Goal: Information Seeking & Learning: Check status

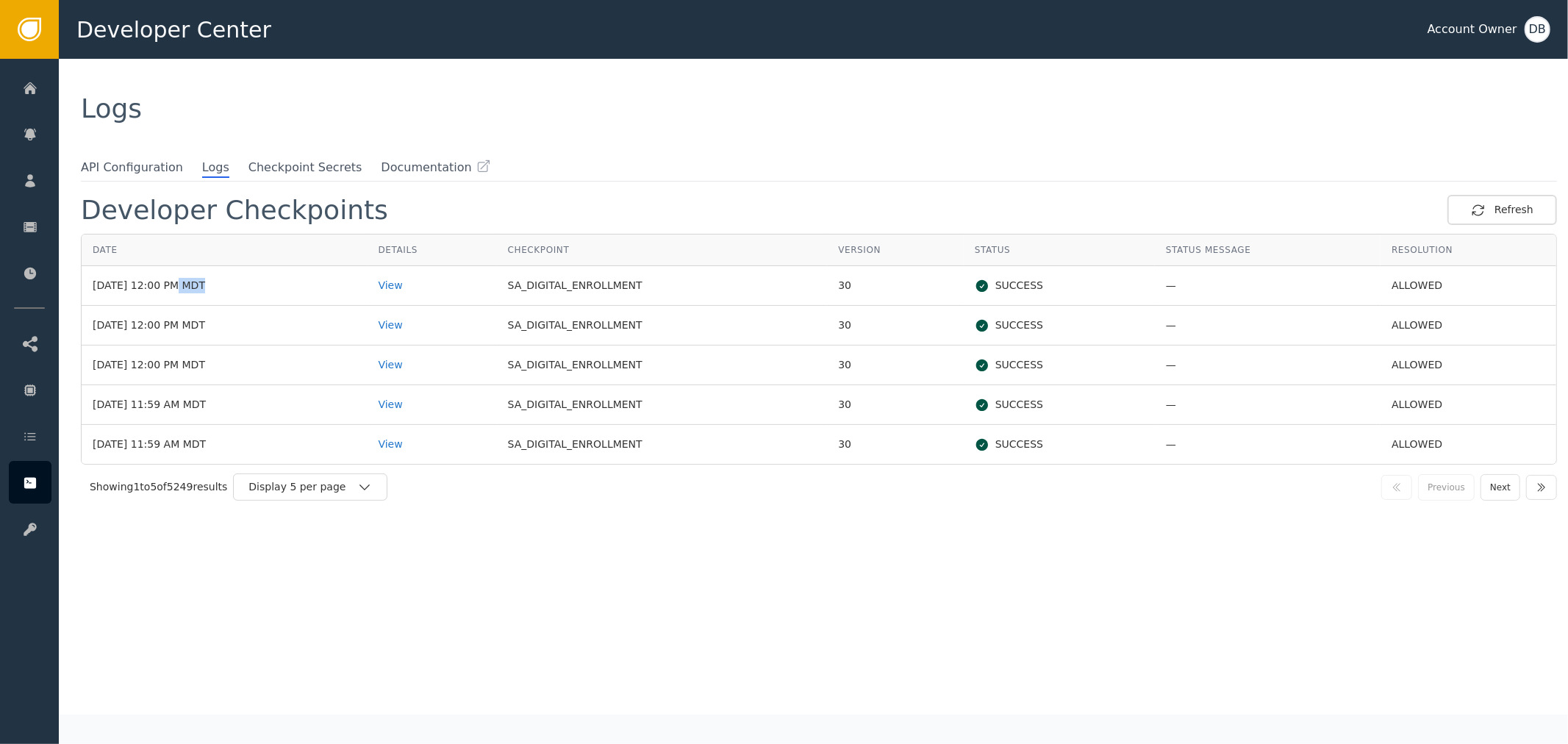
drag, startPoint x: 158, startPoint y: 293, endPoint x: 179, endPoint y: 293, distance: 21.0
click at [179, 293] on td "[DATE] 12:00 PM MDT" at bounding box center [225, 286] width 286 height 40
click at [420, 369] on div "View" at bounding box center [432, 365] width 108 height 16
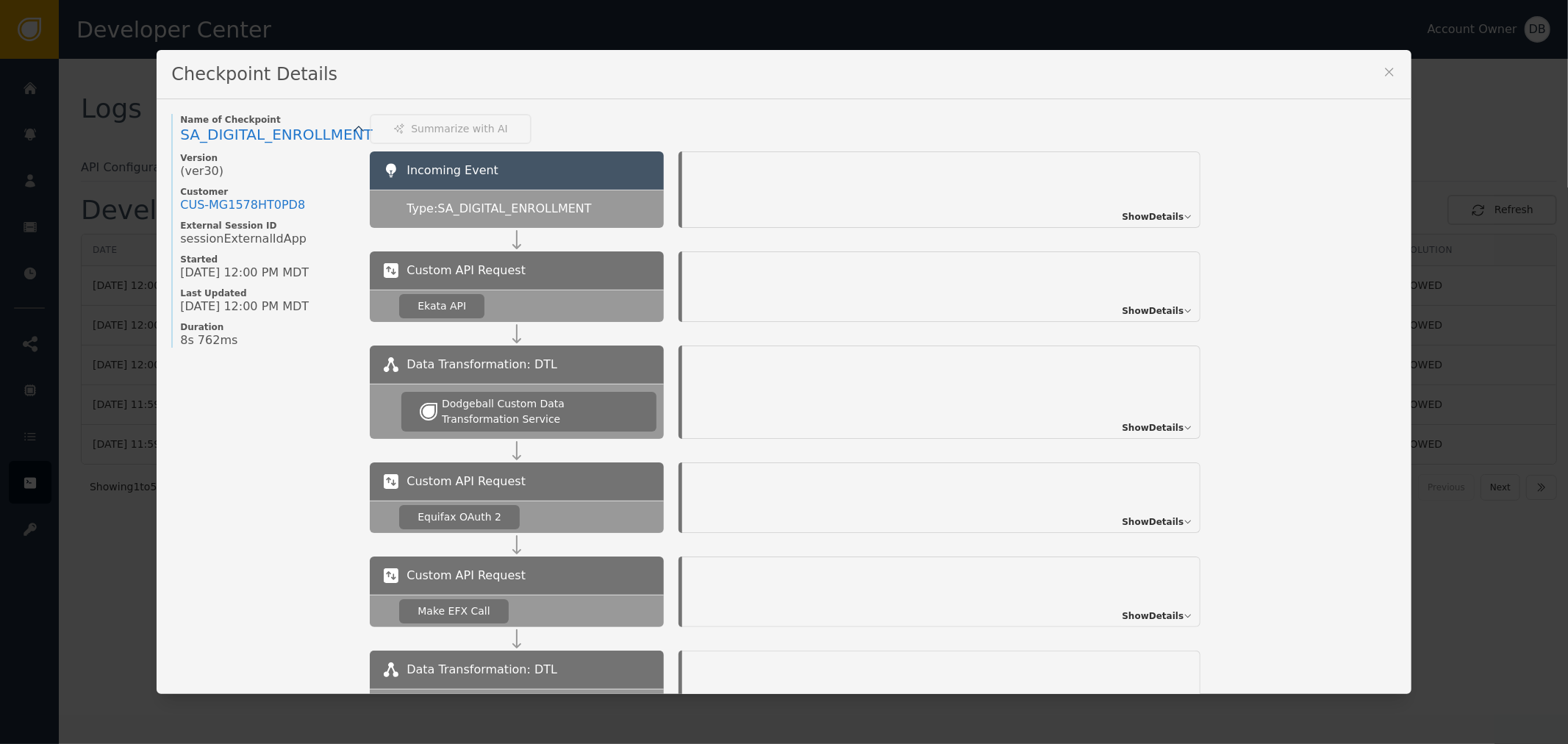
click at [1159, 202] on div "Show Details" at bounding box center [942, 189] width 519 height 77
click at [1157, 214] on span "Show Details" at bounding box center [1153, 216] width 62 height 13
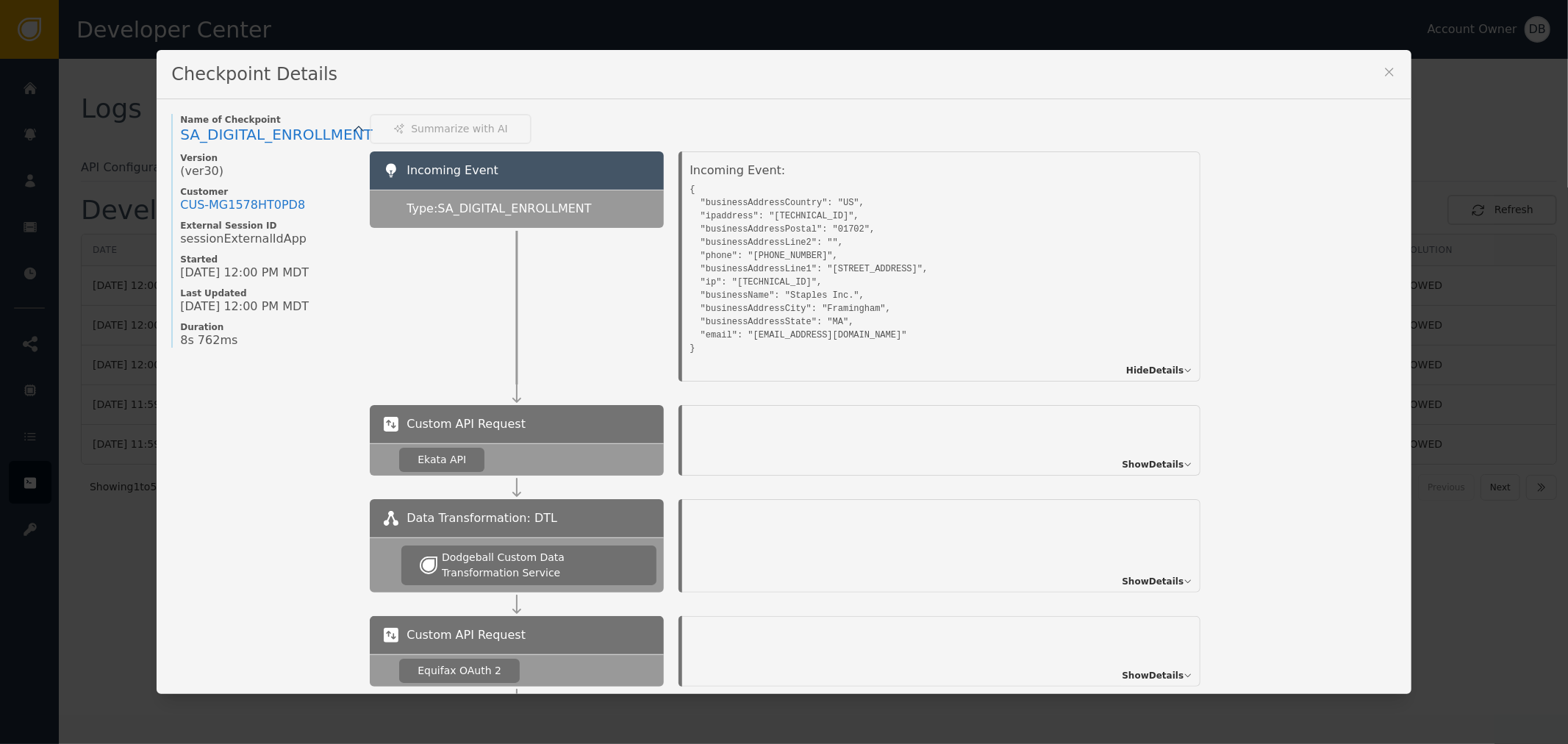
click at [1372, 78] on div "Checkpoint Details" at bounding box center [784, 74] width 1254 height 49
click at [1385, 69] on icon at bounding box center [1389, 71] width 8 height 8
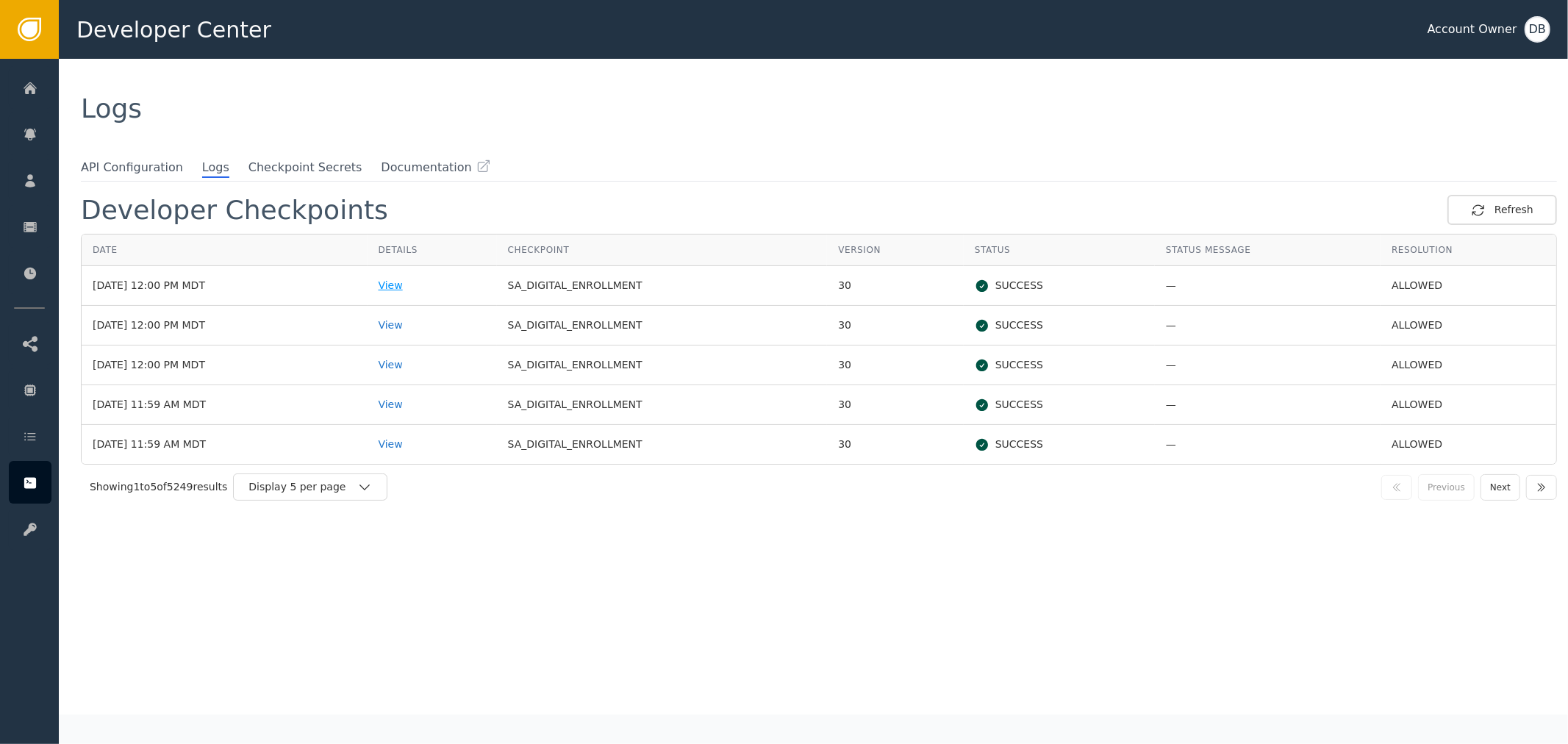
click at [423, 288] on div "View" at bounding box center [432, 286] width 108 height 16
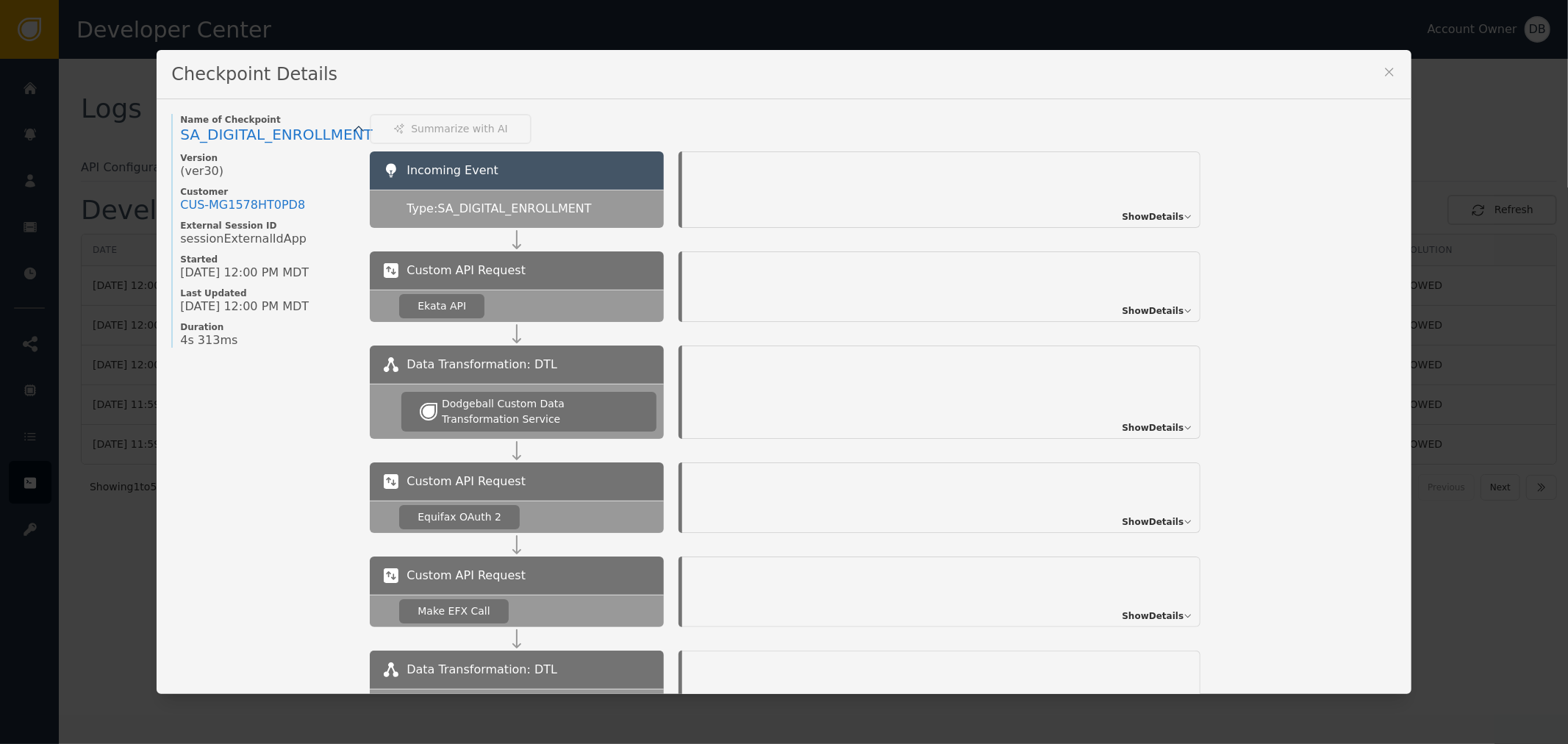
click at [1148, 216] on span "Show Details" at bounding box center [1153, 216] width 62 height 13
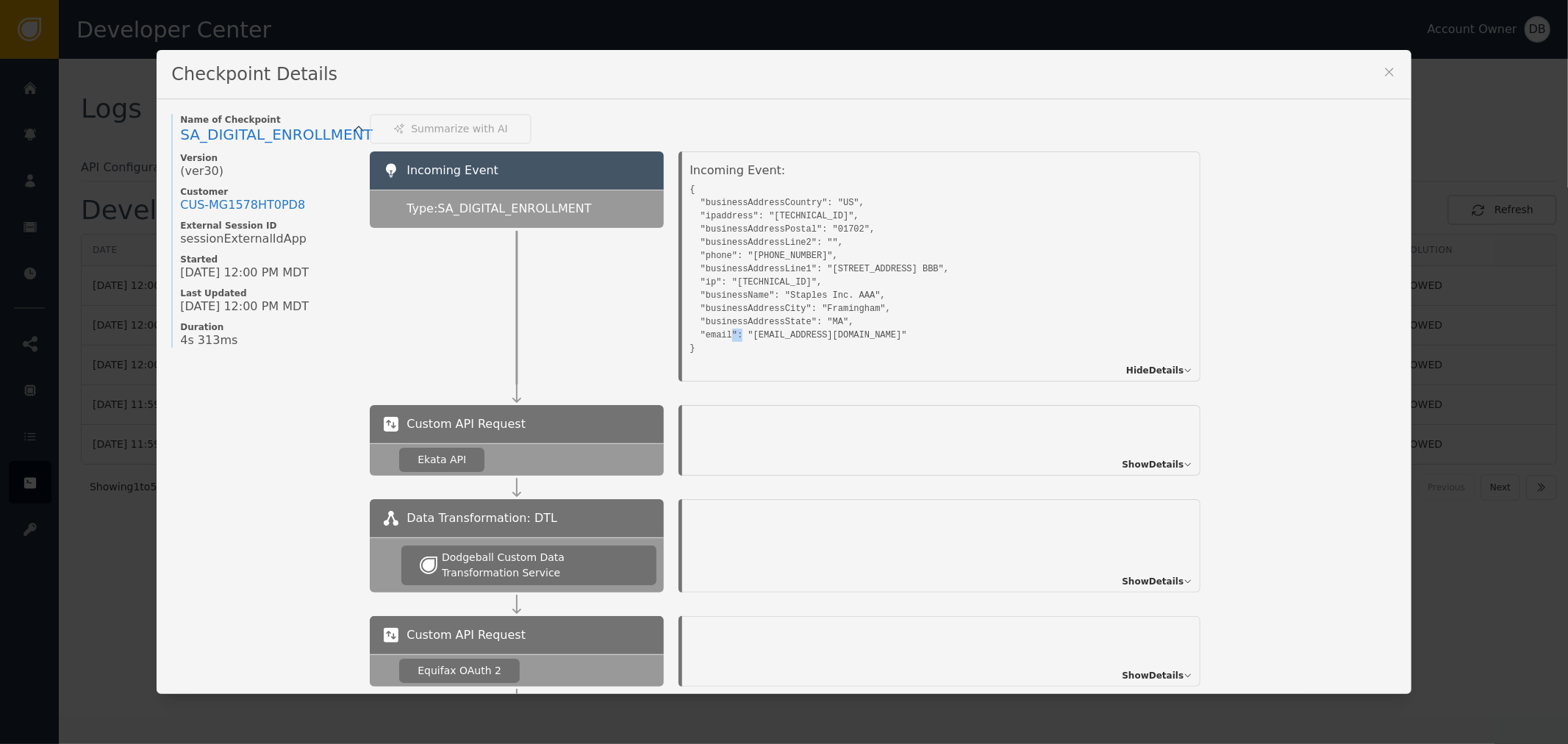
drag, startPoint x: 781, startPoint y: 335, endPoint x: 799, endPoint y: 333, distance: 18.1
click at [797, 333] on pre "{ "businessAddressCountry": "US", "ipaddress": "[TECHNICAL_ID]", "businessAddre…" at bounding box center [924, 267] width 470 height 176
click at [804, 333] on pre "{ "businessAddressCountry": "US", "ipaddress": "[TECHNICAL_ID]", "businessAddre…" at bounding box center [924, 267] width 470 height 176
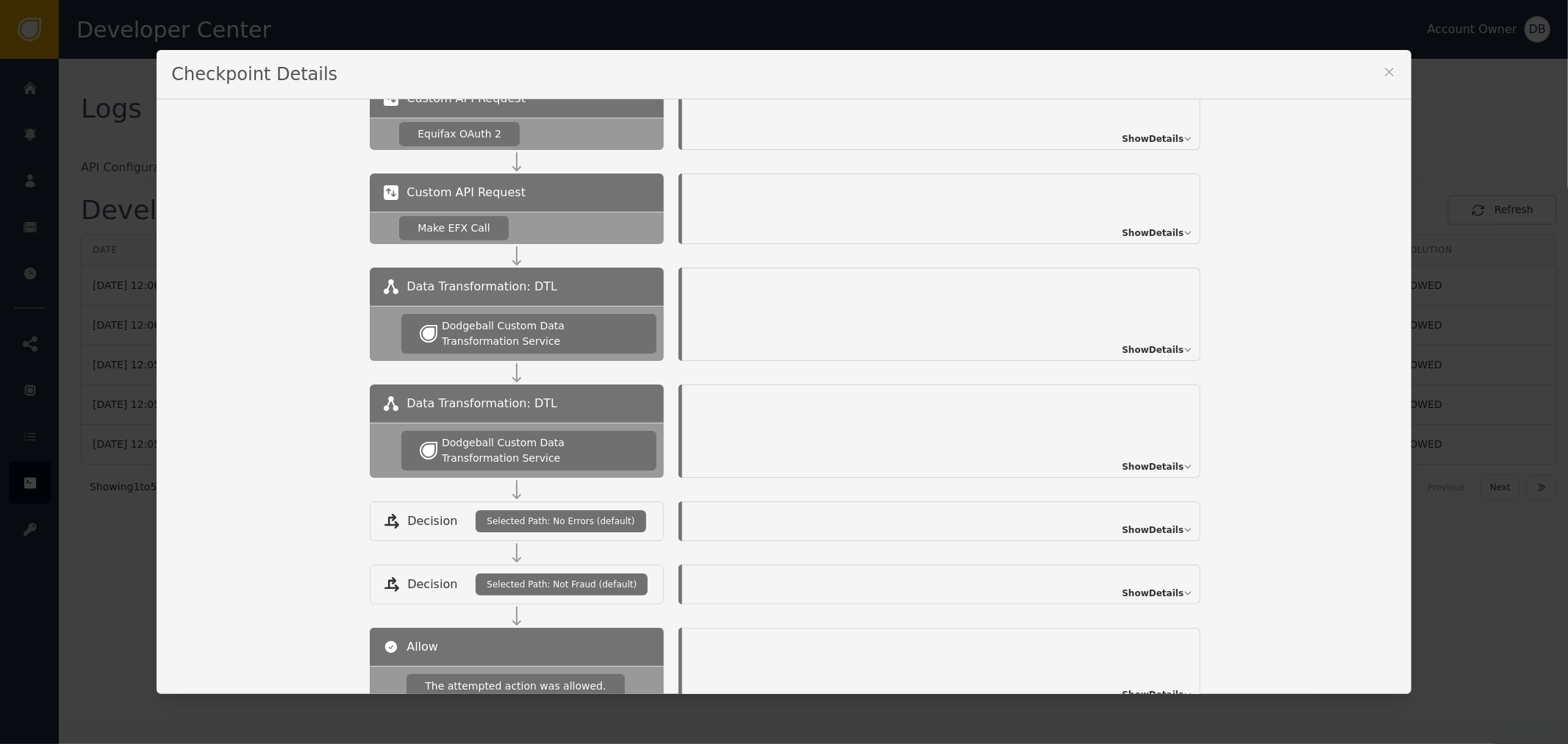
scroll to position [732, 0]
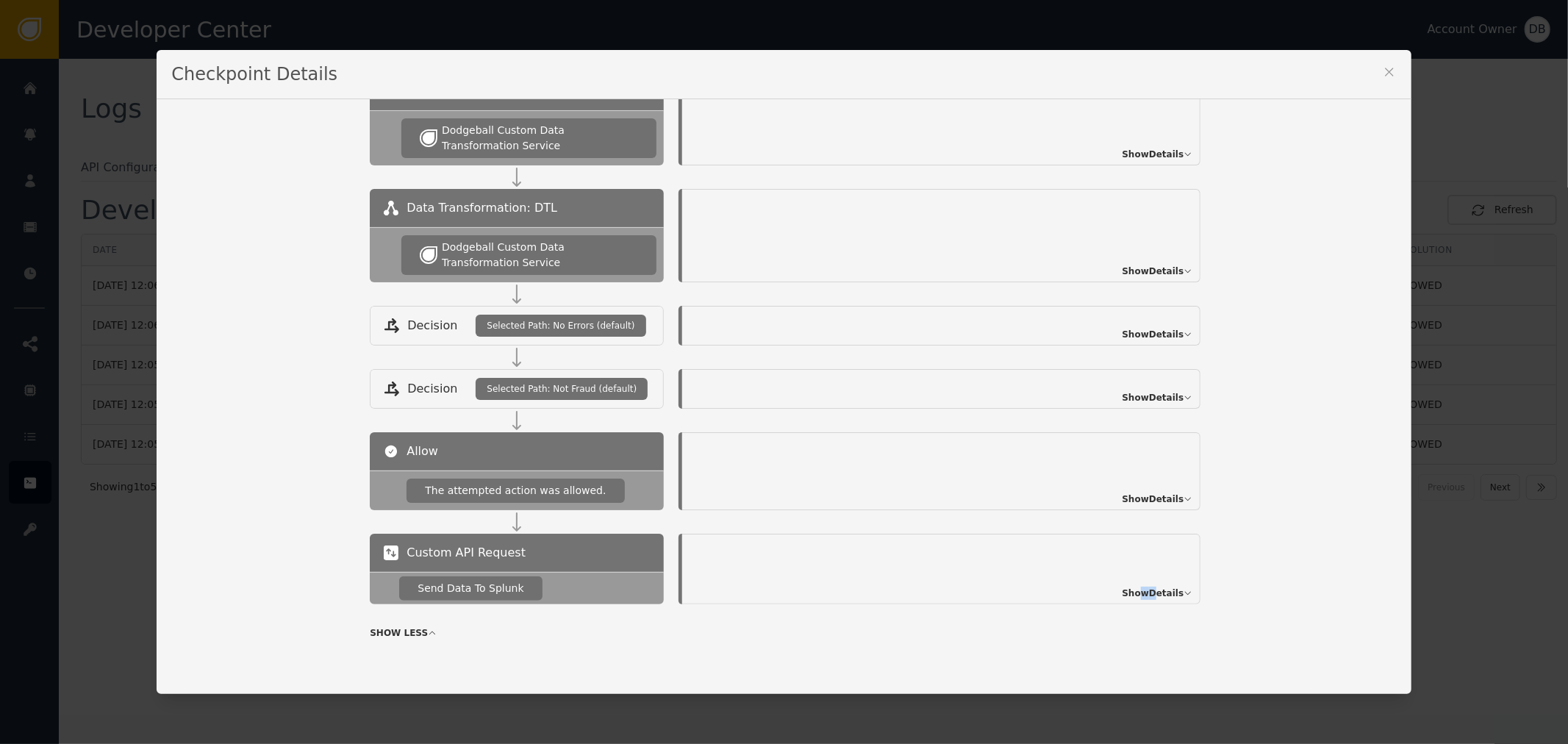
click at [1150, 597] on div "Show Details" at bounding box center [942, 568] width 519 height 71
click at [1166, 512] on div "Allow The attempted action was allowed. Show Details" at bounding box center [882, 483] width 1026 height 102
click at [1171, 497] on span "Show Details" at bounding box center [1153, 499] width 62 height 13
click at [1154, 402] on span "Show Details" at bounding box center [1153, 397] width 62 height 13
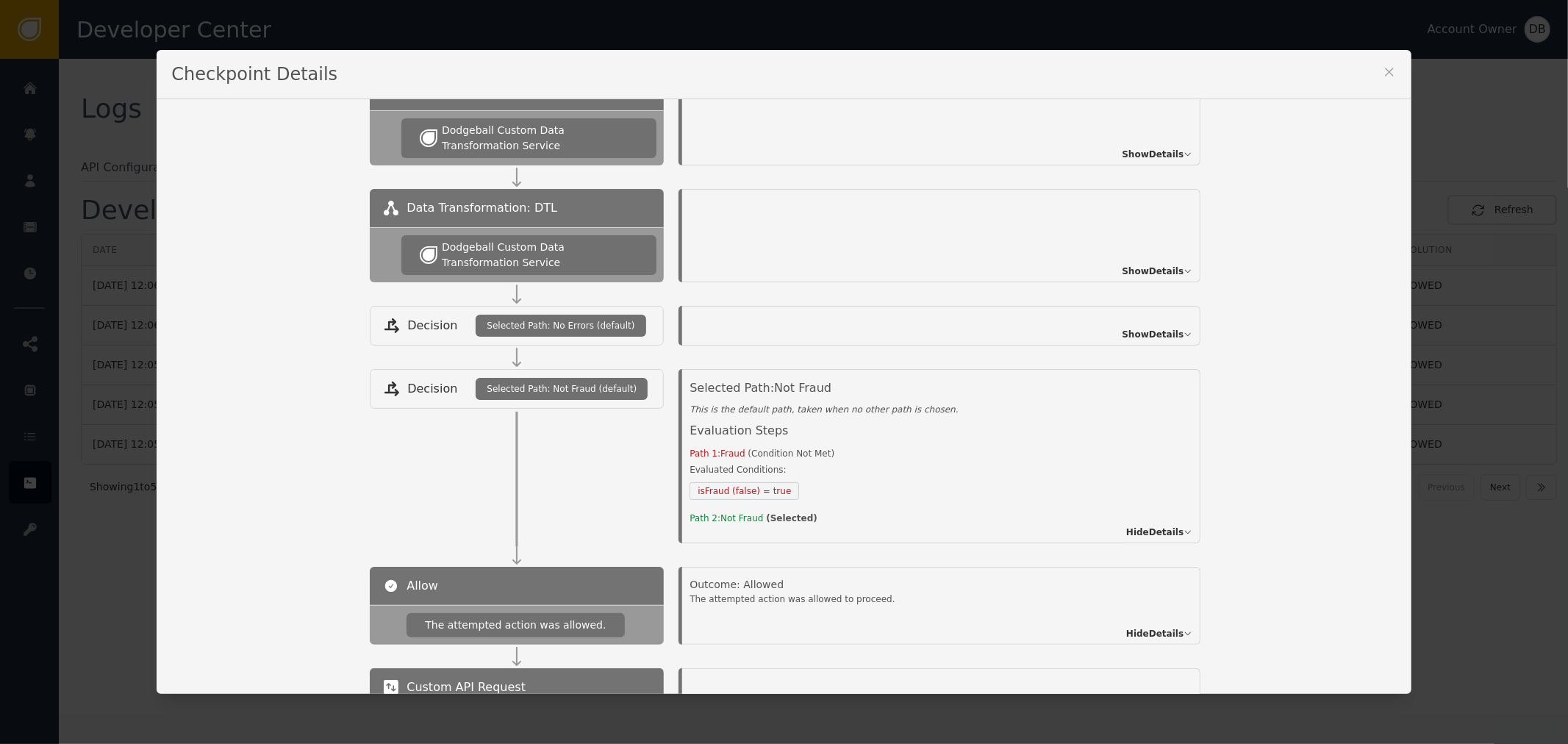
click at [1382, 69] on icon at bounding box center [1389, 71] width 15 height 15
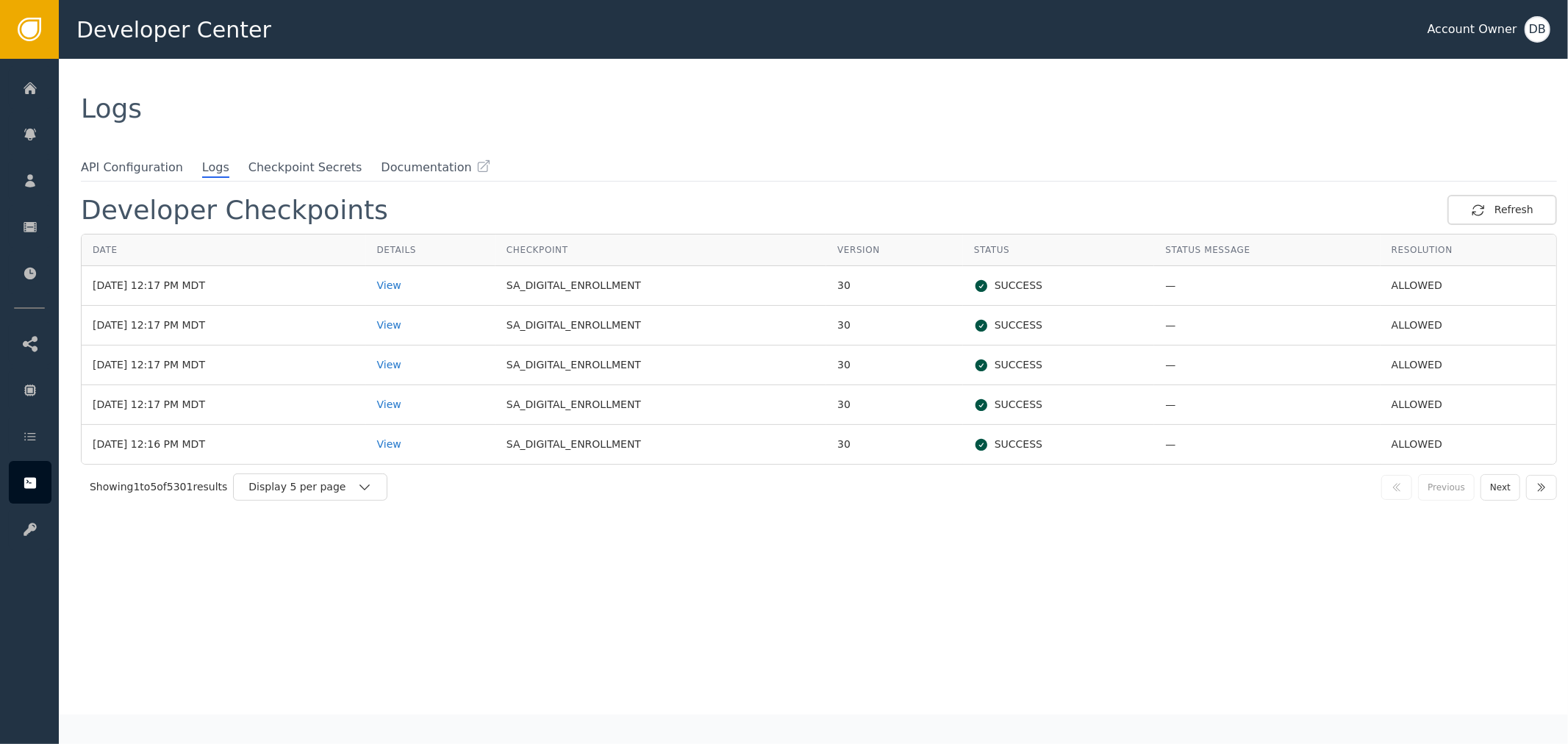
click at [322, 514] on div "Developer Checkpoints Refresh Date Details Checkpoint Version Status Status Mes…" at bounding box center [818, 454] width 1476 height 519
click at [328, 494] on div "Display 5 per page" at bounding box center [309, 487] width 154 height 28
click at [343, 553] on div "Display 25 per page" at bounding box center [314, 548] width 118 height 16
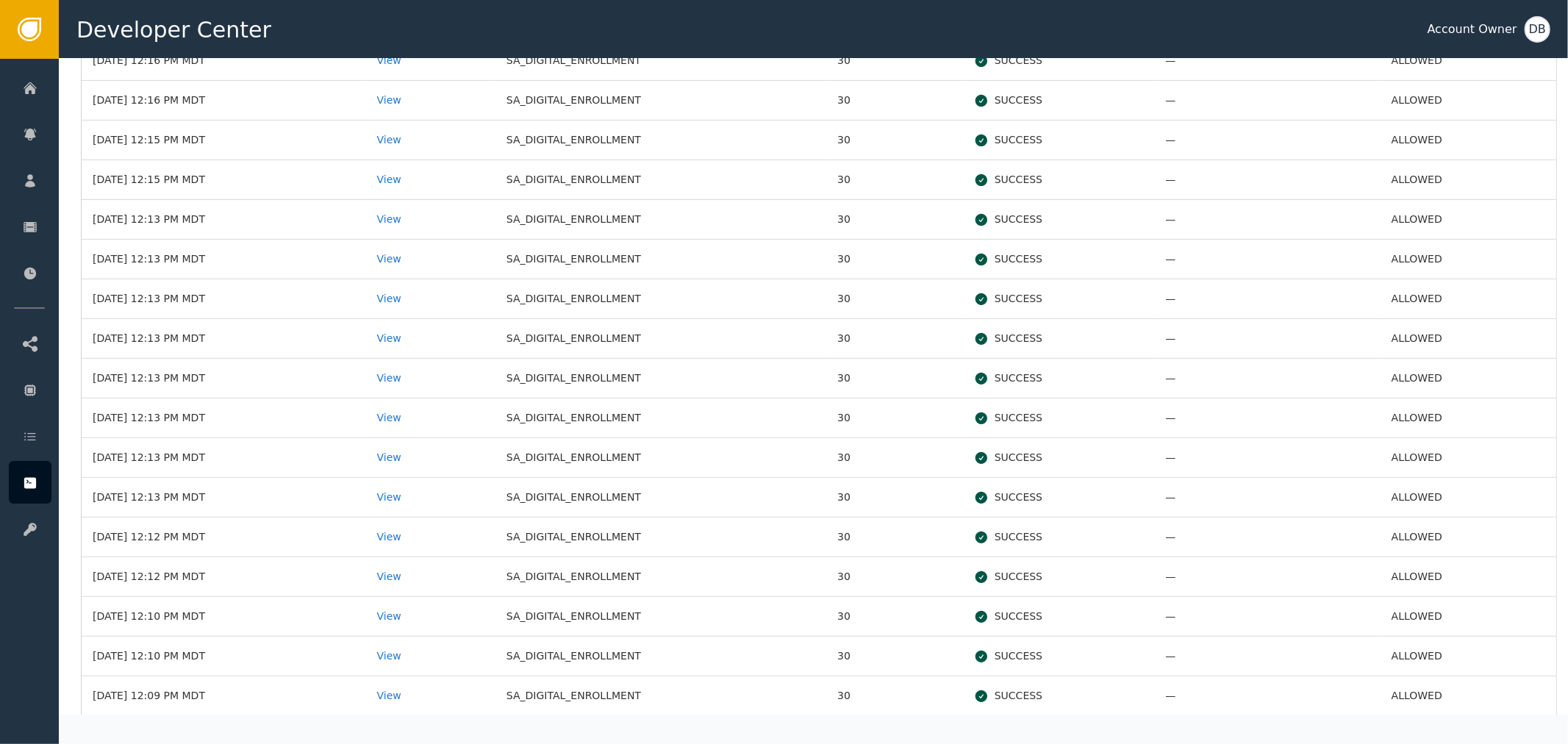
scroll to position [588, 0]
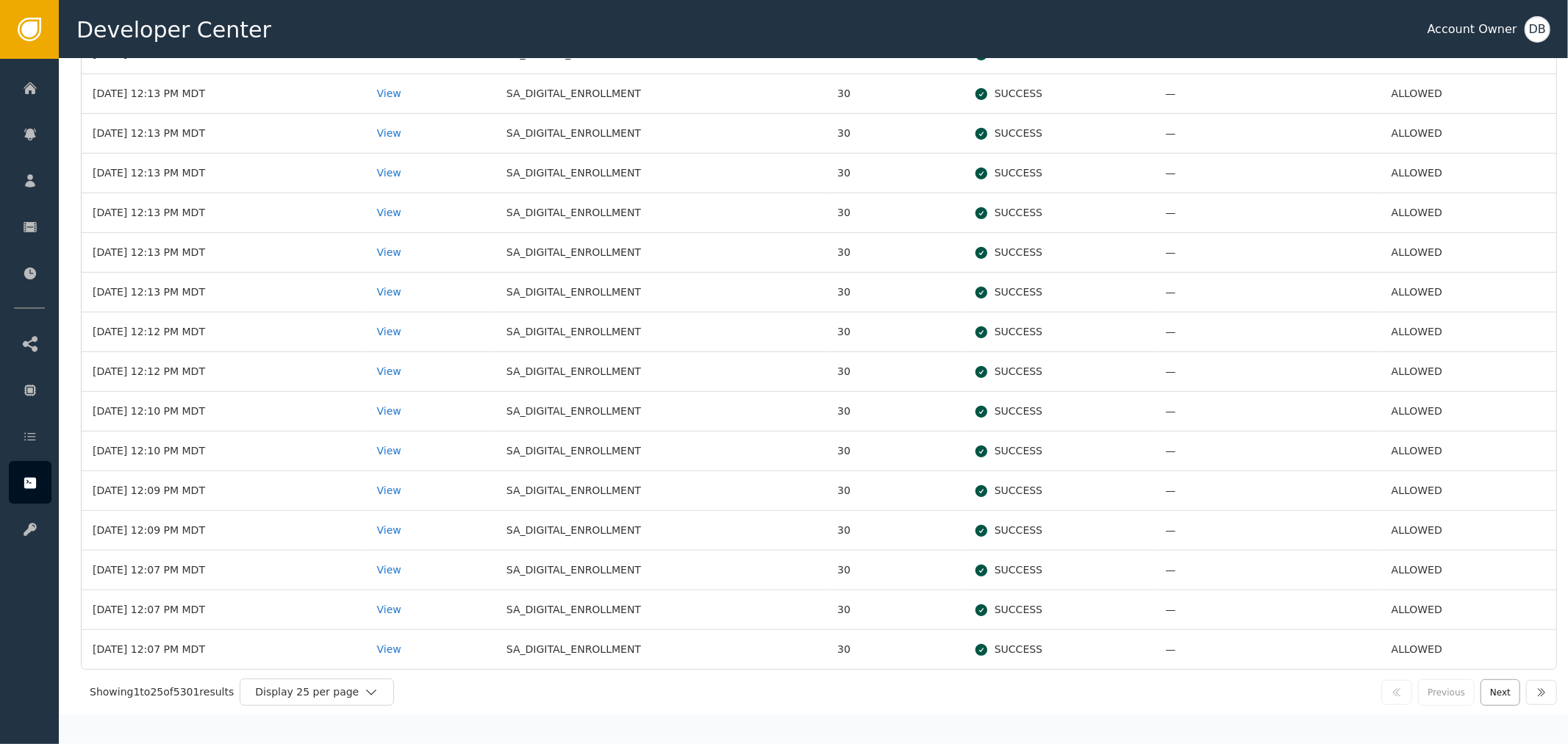
click at [1490, 692] on button "Next" at bounding box center [1501, 691] width 40 height 27
click at [1486, 688] on button "Next" at bounding box center [1501, 691] width 40 height 27
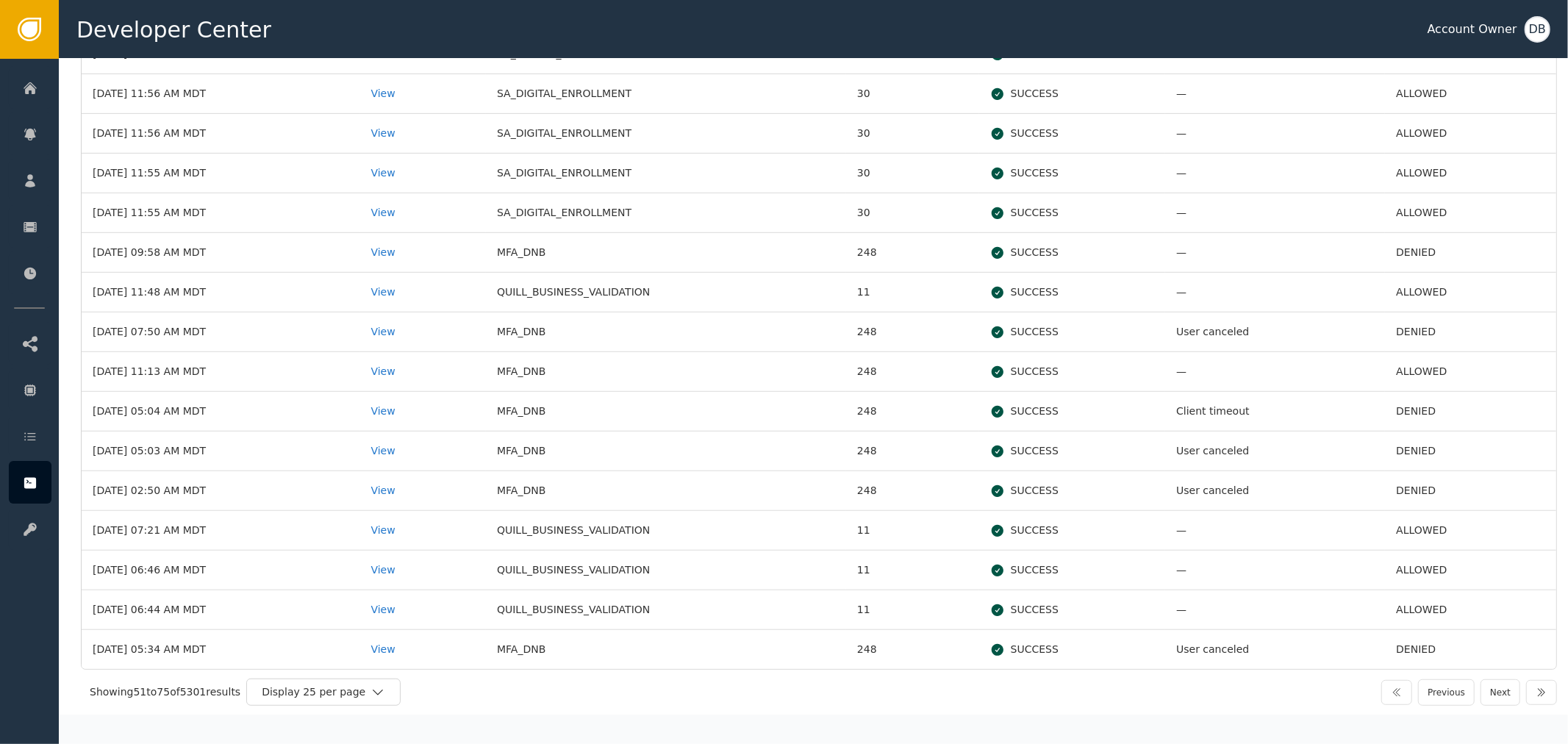
click at [1415, 333] on td "DENIED" at bounding box center [1471, 332] width 171 height 40
click at [1425, 487] on td "DENIED" at bounding box center [1471, 491] width 171 height 40
click at [1489, 685] on button "Next" at bounding box center [1501, 691] width 40 height 27
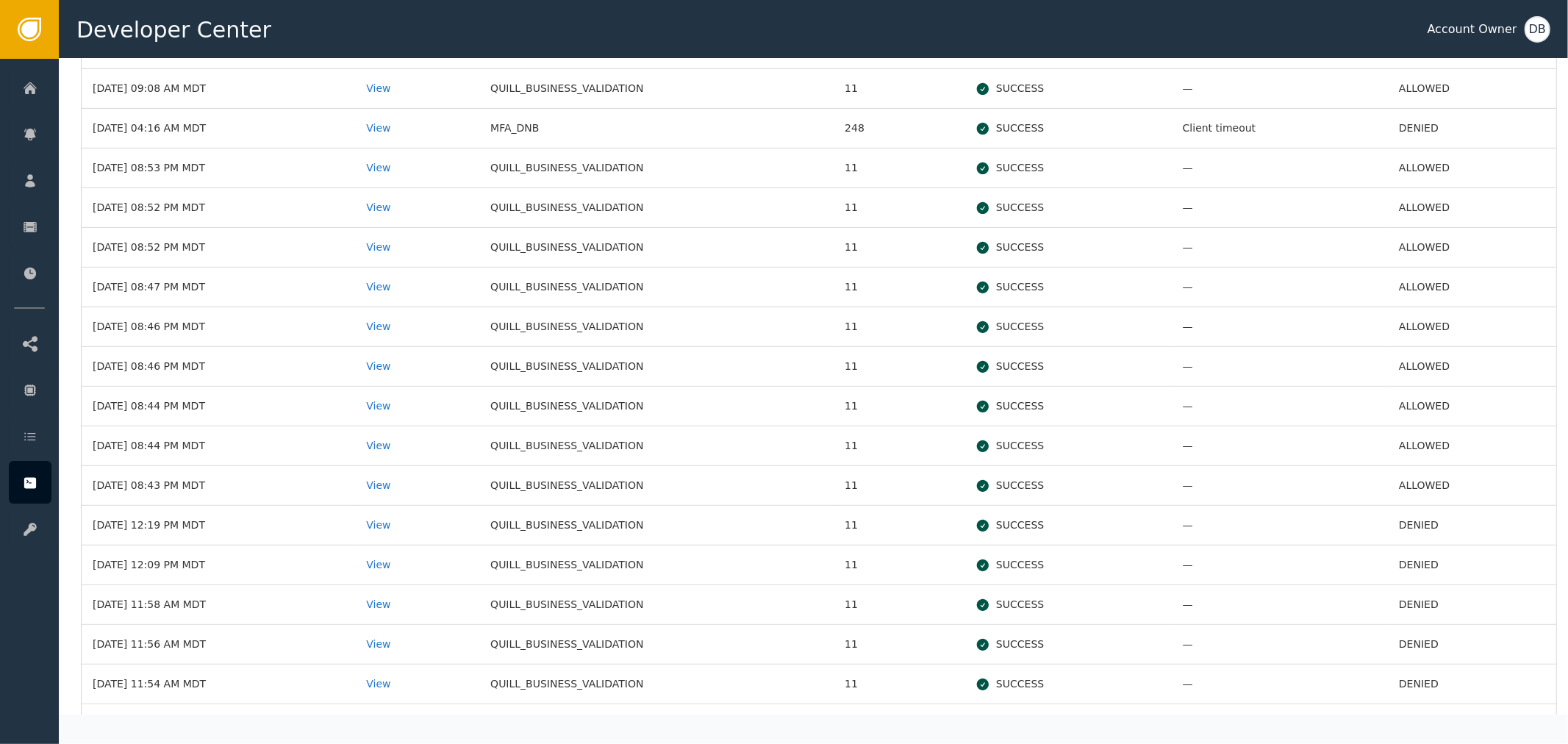
scroll to position [408, 0]
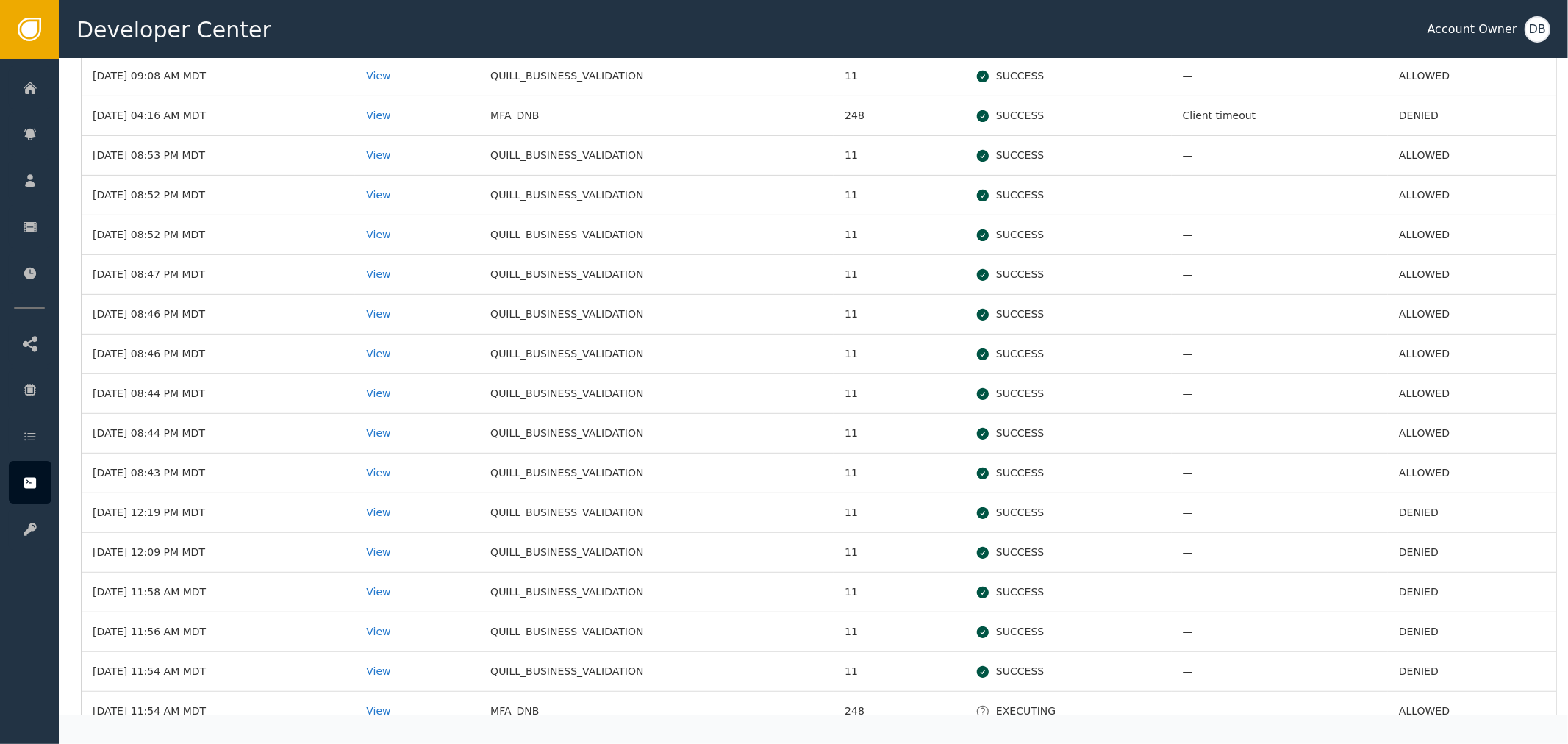
click at [1435, 493] on td "DENIED" at bounding box center [1472, 513] width 168 height 40
click at [414, 511] on div "View" at bounding box center [417, 512] width 103 height 16
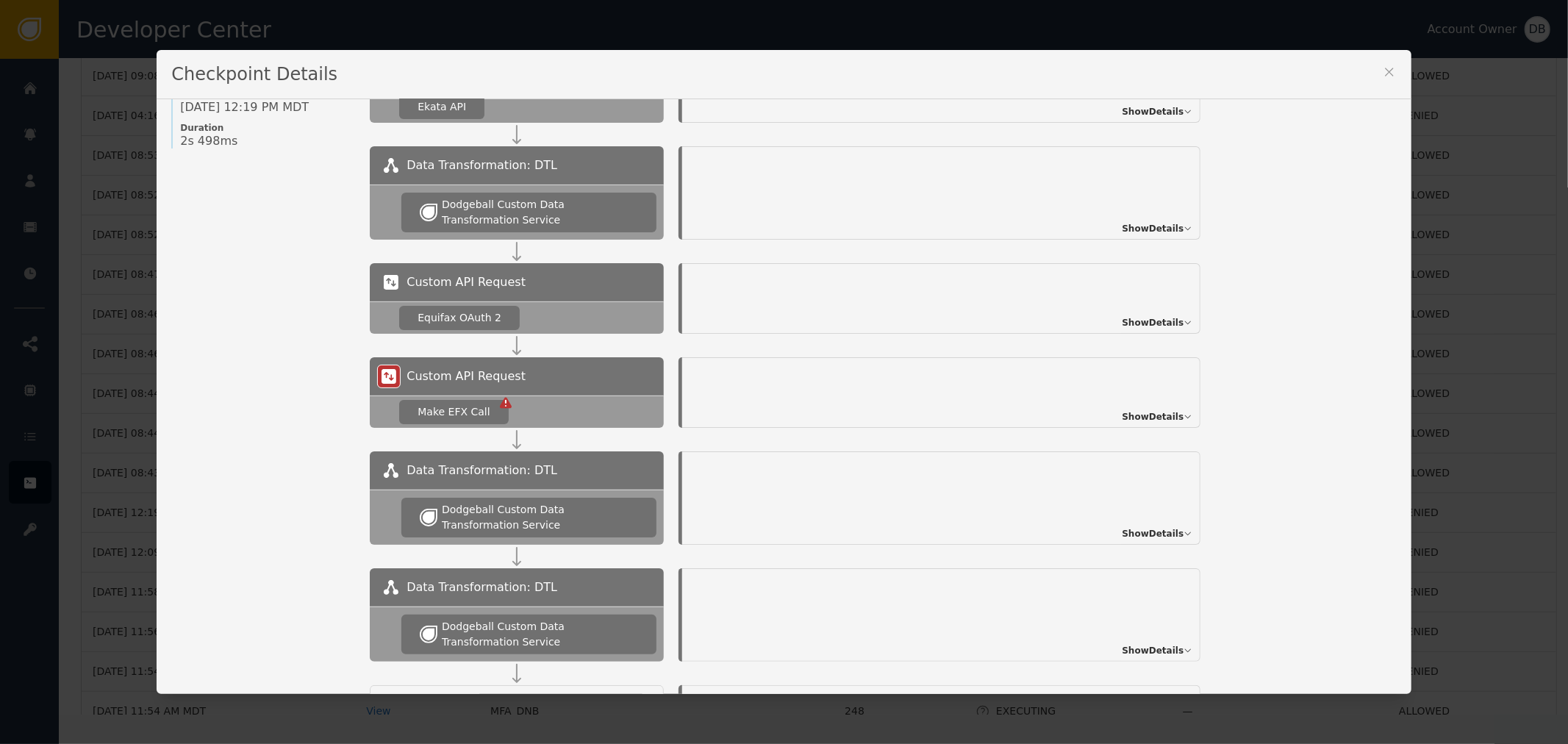
scroll to position [0, 0]
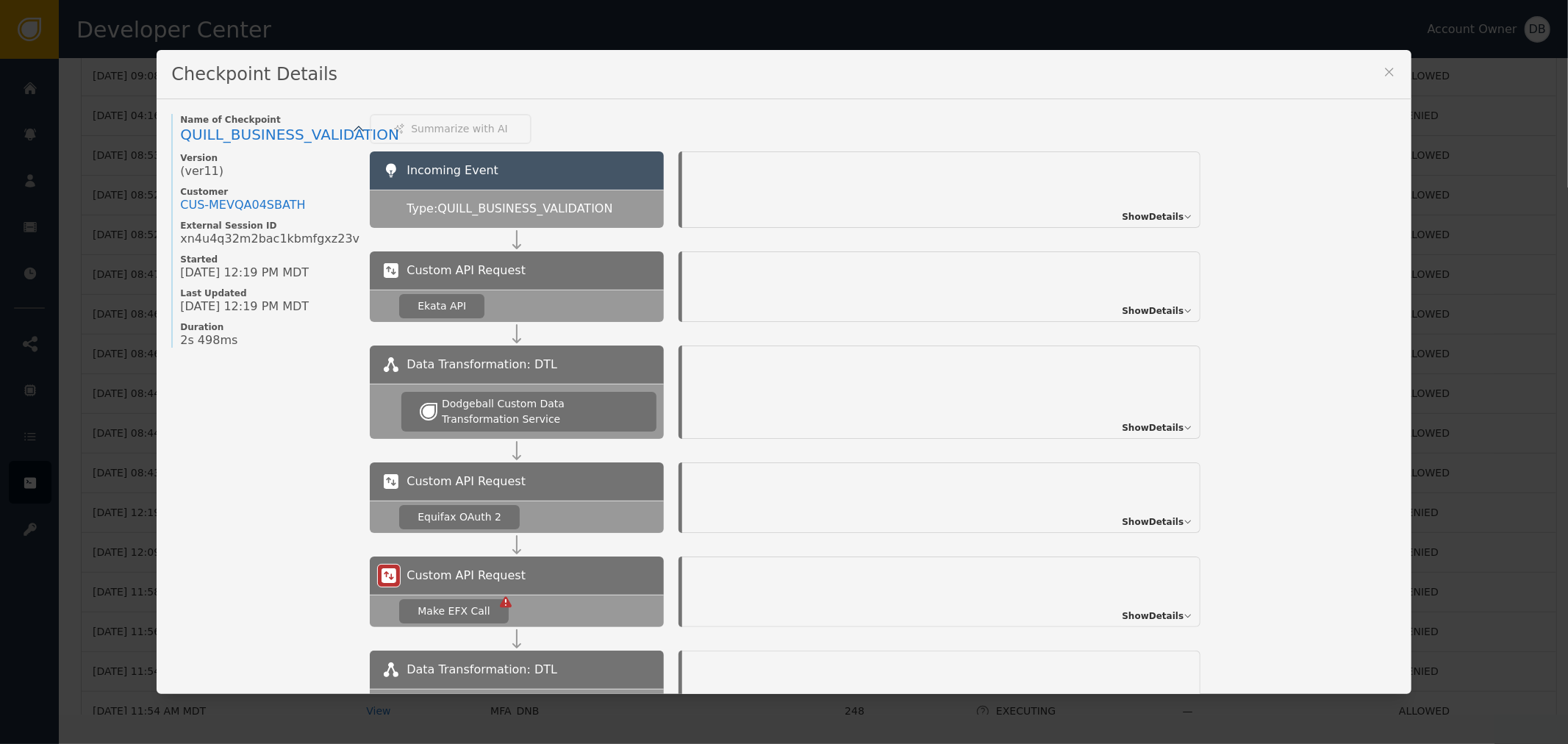
click at [1135, 221] on span "Show Details" at bounding box center [1153, 216] width 62 height 13
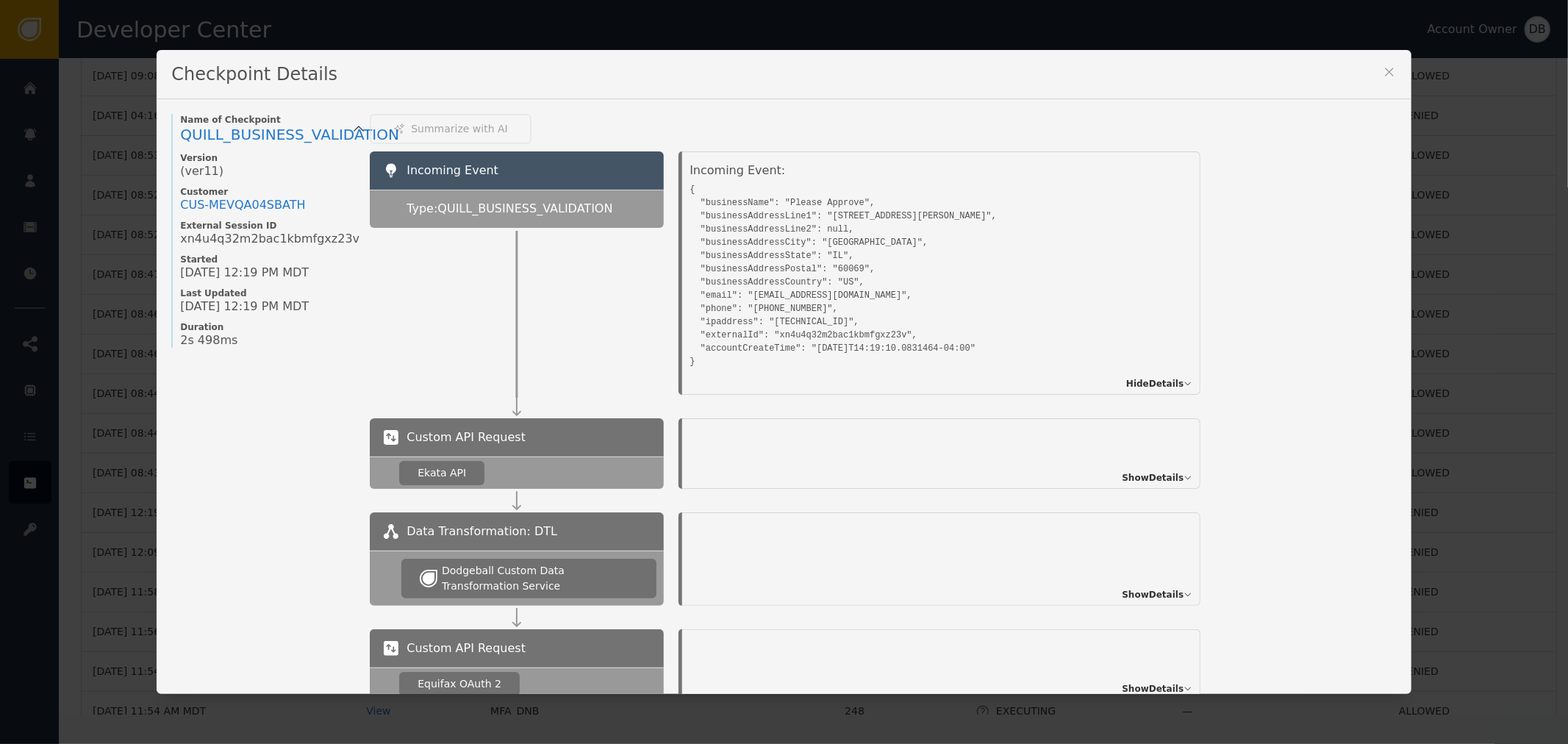
click at [697, 194] on pre "{ "businessName": "Please Approve", "businessAddressLine1": "[STREET_ADDRESS][P…" at bounding box center [924, 273] width 470 height 189
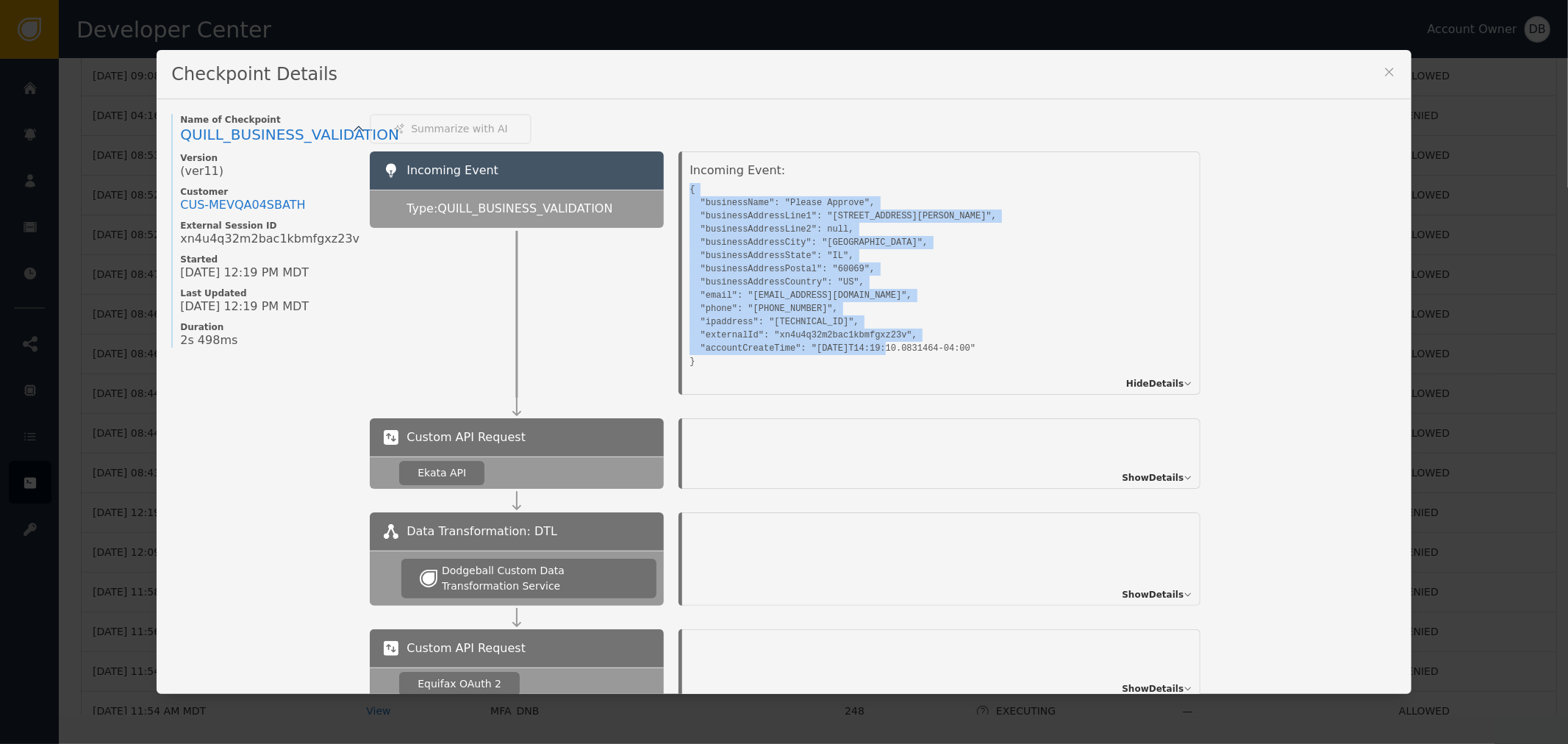
drag, startPoint x: 685, startPoint y: 185, endPoint x: 818, endPoint y: 381, distance: 236.9
click at [818, 381] on div "Incoming Event: { "businessName": "Please Approve", "businessAddressLine1": "[S…" at bounding box center [942, 273] width 519 height 243
copy pre "{ "businessName": "Please Approve", "businessAddressLine1": "[STREET_ADDRESS][P…"
click at [1511, 241] on div "Checkpoint Details Name of Checkpoint QUILL_BUSINESS_VALIDATION Version (ver 11…" at bounding box center [784, 372] width 1568 height 744
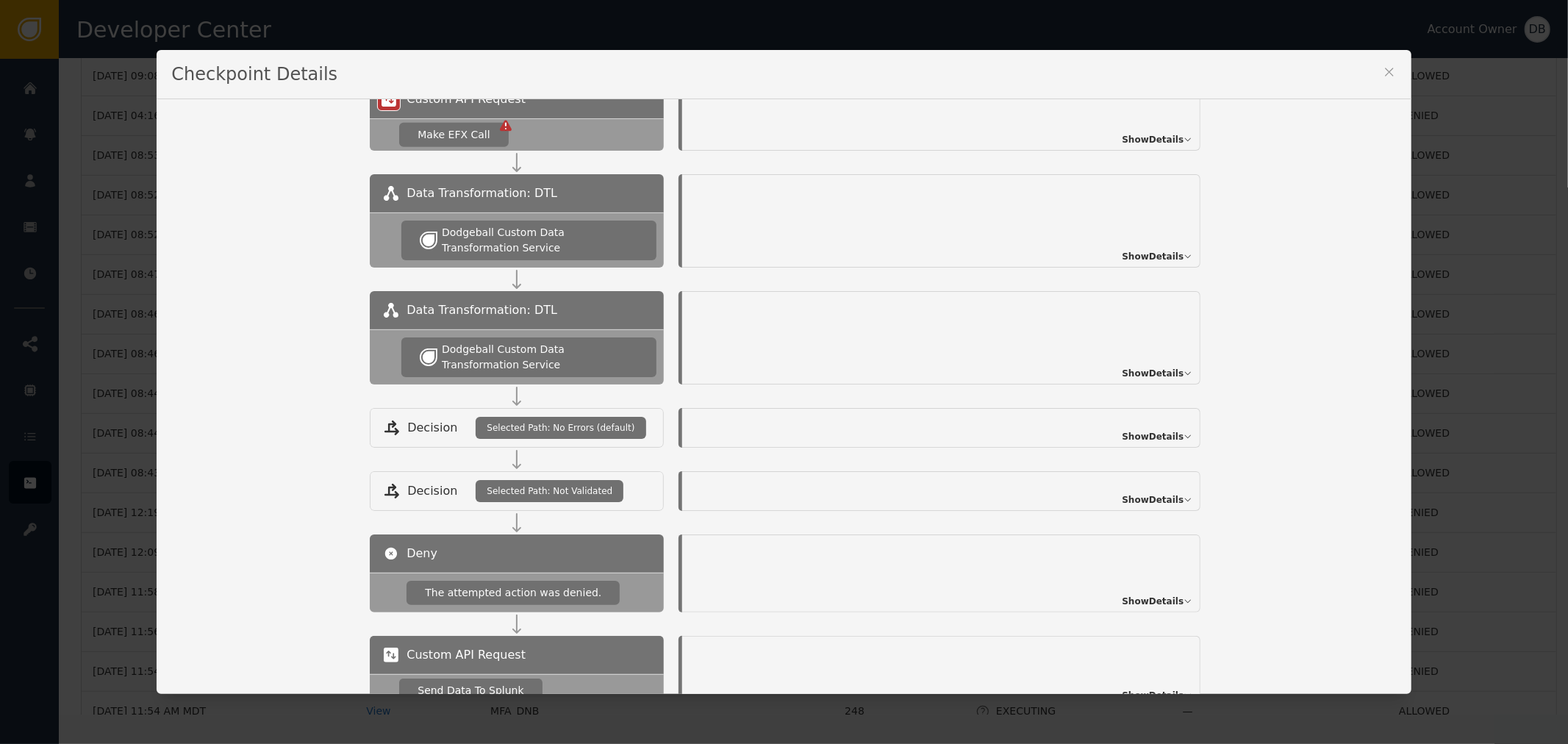
scroll to position [653, 0]
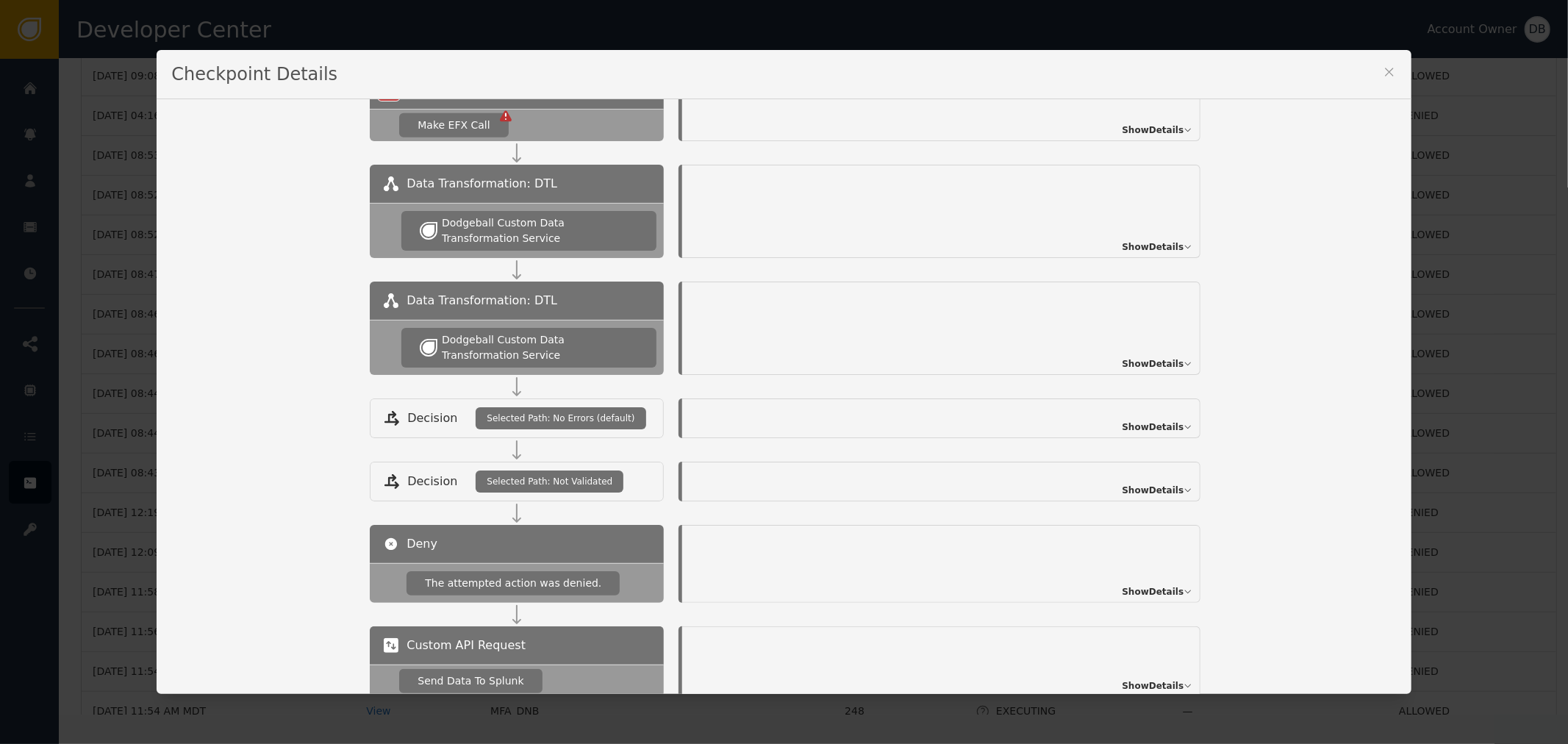
click at [1161, 245] on span "Show Details" at bounding box center [1153, 246] width 62 height 13
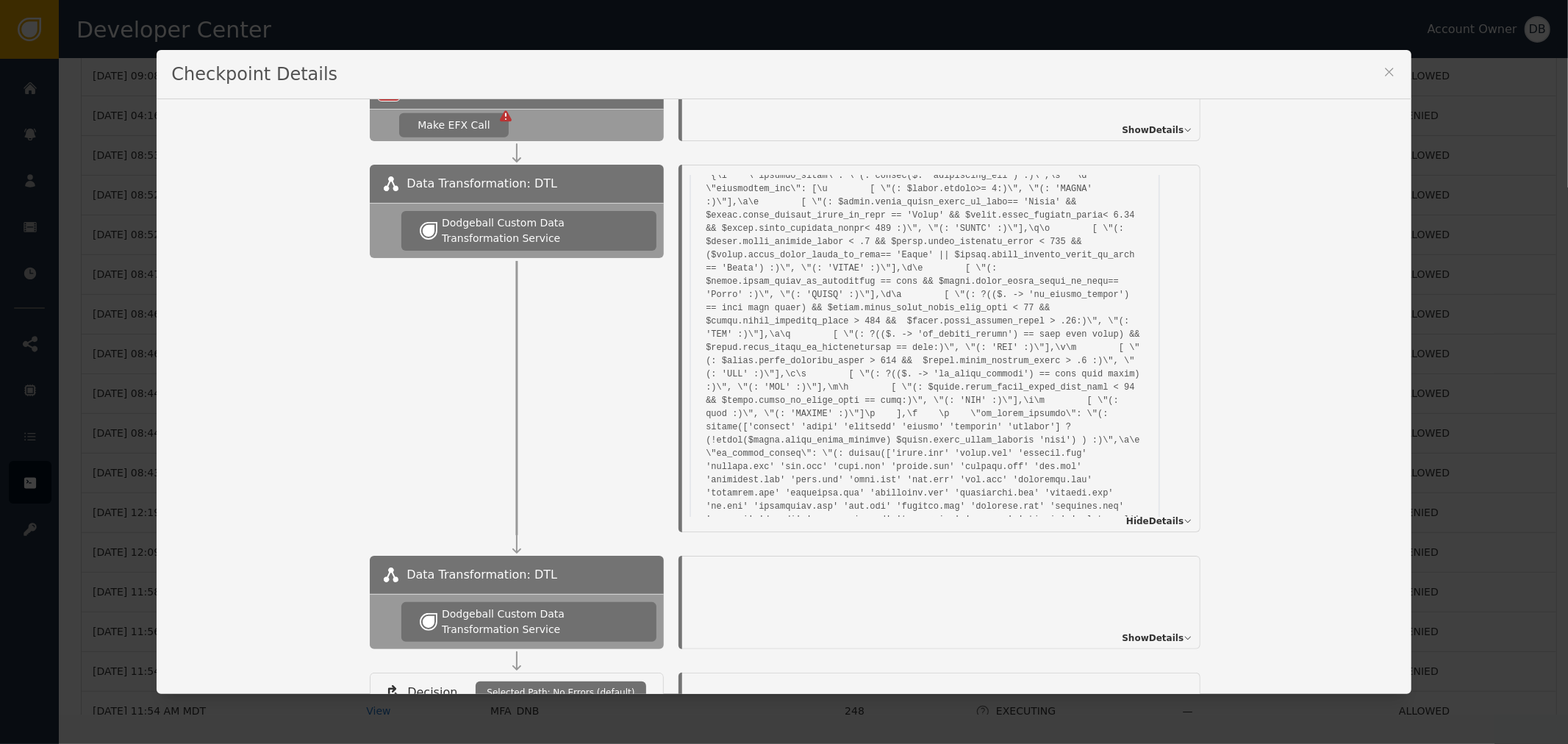
scroll to position [317, 0]
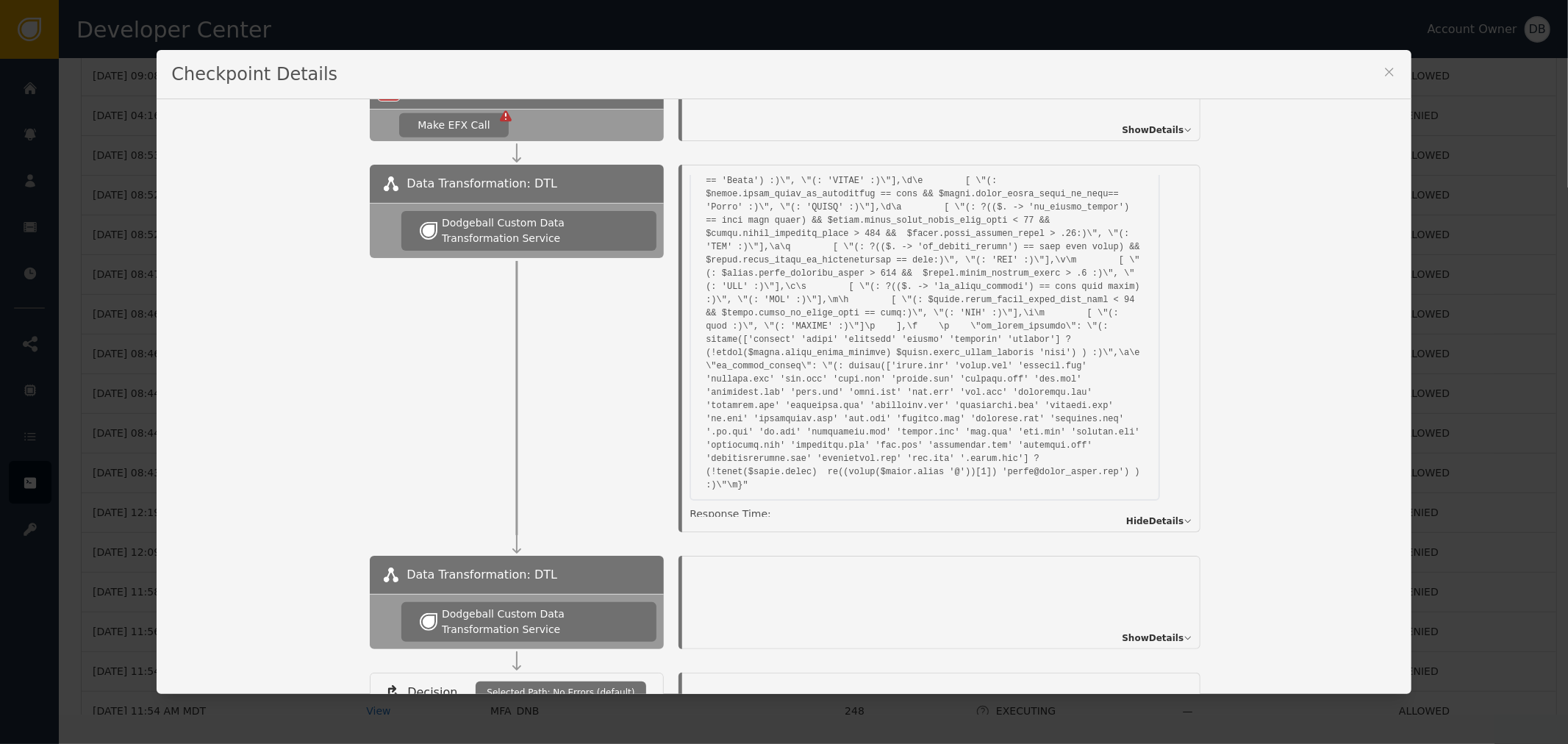
click at [1385, 68] on icon at bounding box center [1389, 71] width 15 height 15
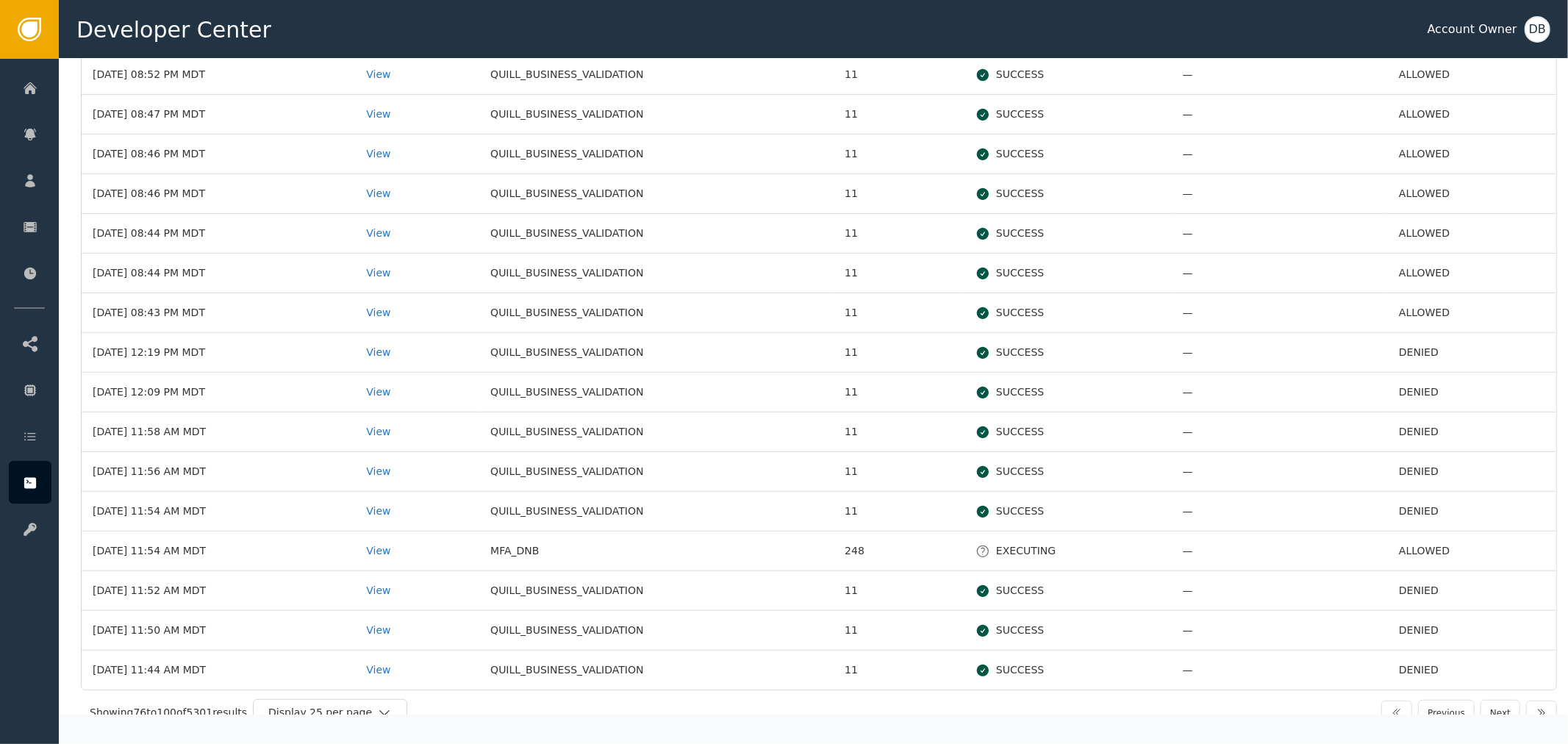
scroll to position [588, 0]
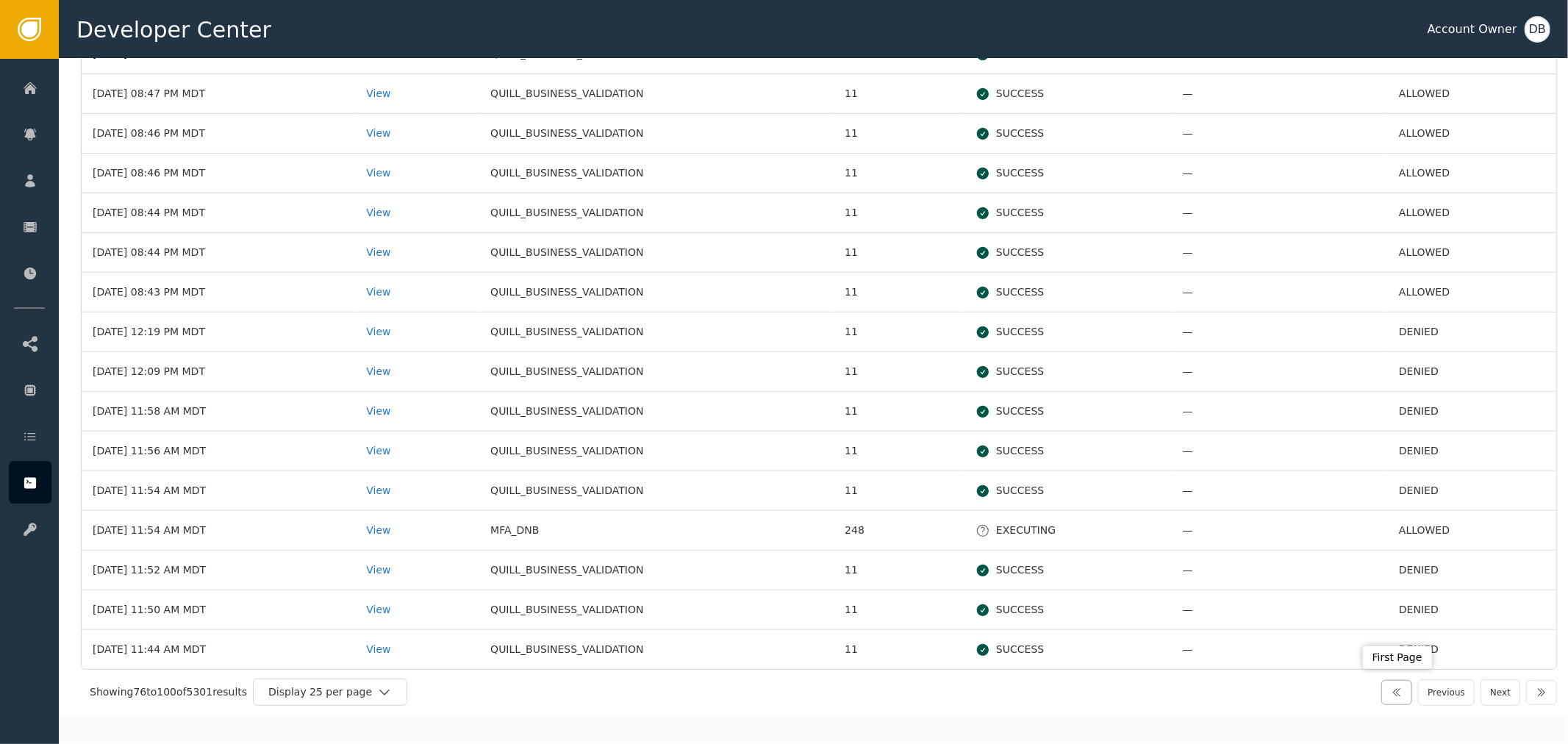
click at [1385, 696] on button "button" at bounding box center [1397, 691] width 31 height 25
click at [1399, 695] on icon "button" at bounding box center [1397, 692] width 12 height 12
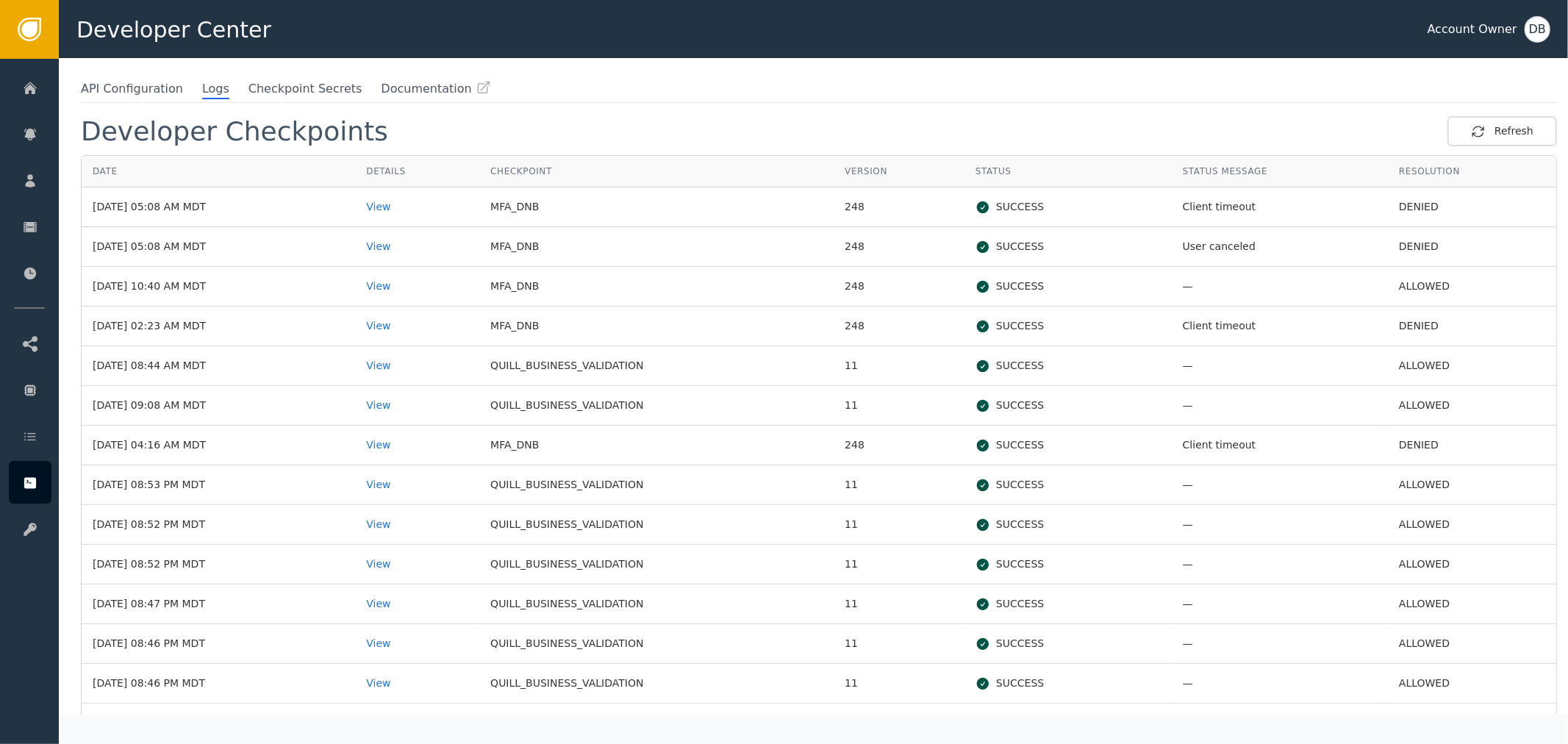
scroll to position [0, 0]
